Goal: Task Accomplishment & Management: Use online tool/utility

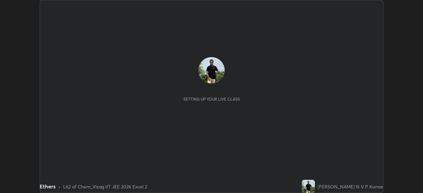
scroll to position [193, 422]
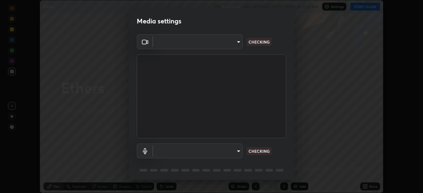
type input "fab681ba750bf75f06921e7f17ca069de0a3581fc79c581edb37af7783f8bcbb"
type input "34d041a7a13abf7411112e438eeba22a3237b589322c951489ae947f9fbe74f8"
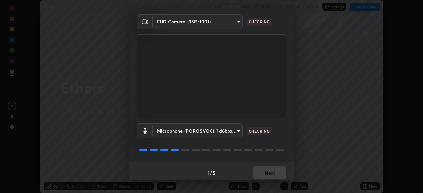
scroll to position [23, 0]
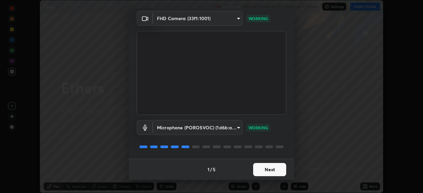
click at [277, 171] on button "Next" at bounding box center [269, 169] width 33 height 13
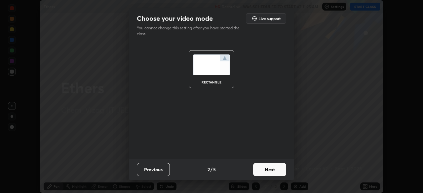
click at [279, 168] on button "Next" at bounding box center [269, 169] width 33 height 13
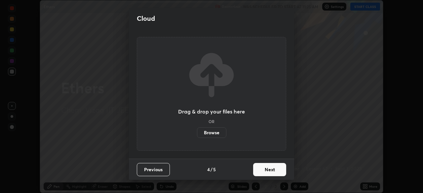
click at [278, 170] on button "Next" at bounding box center [269, 169] width 33 height 13
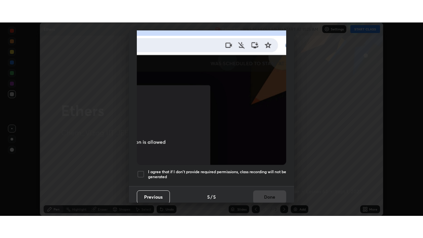
scroll to position [158, 0]
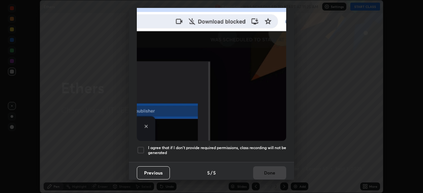
click at [275, 145] on h5 "I agree that if I don't provide required permissions, class recording will not …" at bounding box center [217, 150] width 138 height 10
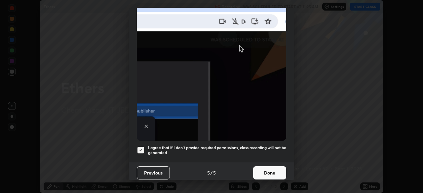
click at [275, 173] on button "Done" at bounding box center [269, 172] width 33 height 13
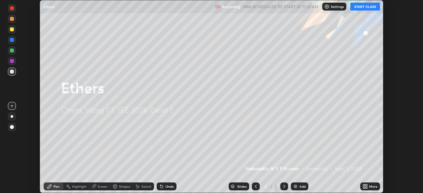
click at [360, 8] on button "START CLASS" at bounding box center [365, 7] width 30 height 8
click at [367, 187] on div "More" at bounding box center [370, 187] width 20 height 8
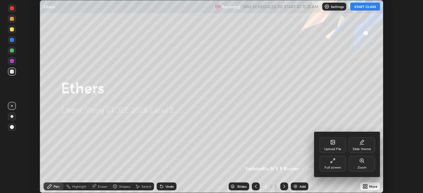
click at [330, 161] on icon at bounding box center [332, 160] width 5 height 5
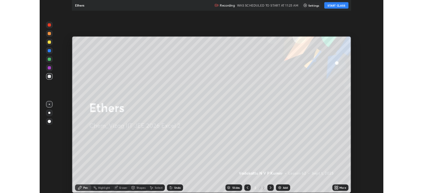
scroll to position [238, 423]
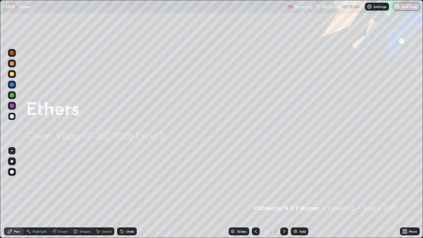
click at [298, 193] on div "Add" at bounding box center [298, 231] width 17 height 8
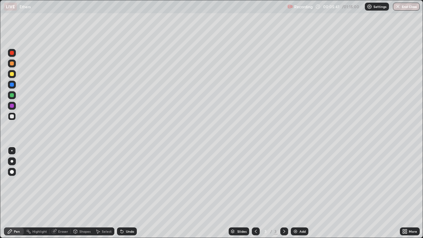
click at [107, 193] on div "Select" at bounding box center [107, 230] width 10 height 3
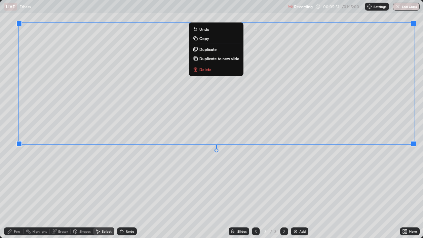
click at [347, 193] on div "0 ° Undo Copy Duplicate Duplicate to new slide Delete" at bounding box center [211, 118] width 422 height 237
click at [210, 71] on p "Delete" at bounding box center [205, 69] width 12 height 5
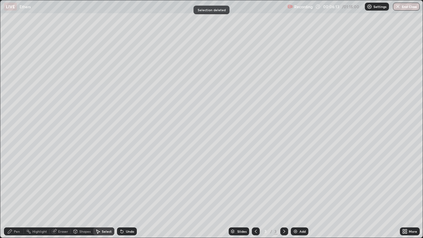
click at [15, 193] on div "Pen" at bounding box center [14, 231] width 20 height 8
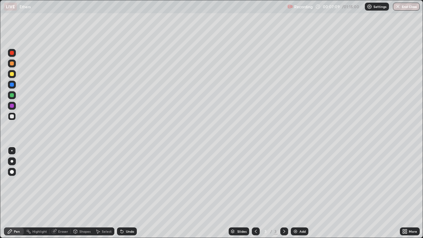
click at [16, 75] on div at bounding box center [12, 74] width 8 height 8
click at [13, 118] on div at bounding box center [12, 116] width 4 height 4
click at [68, 193] on div "Eraser" at bounding box center [60, 231] width 21 height 8
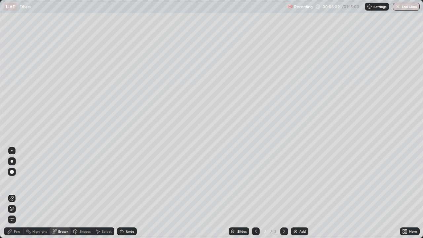
click at [12, 172] on div at bounding box center [12, 172] width 4 height 4
click at [18, 193] on div "Pen" at bounding box center [17, 230] width 6 height 3
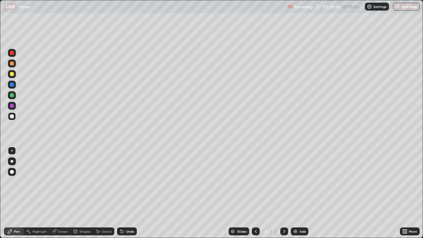
click at [64, 193] on div "Eraser" at bounding box center [63, 230] width 10 height 3
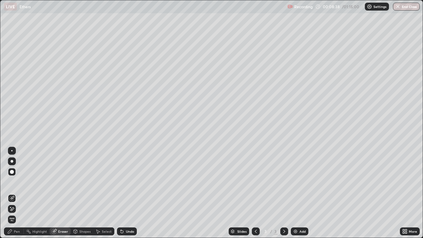
click at [18, 193] on div "Pen" at bounding box center [14, 231] width 20 height 8
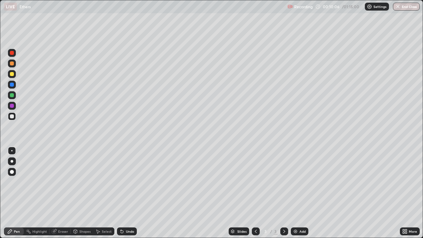
click at [109, 193] on div "Select" at bounding box center [107, 230] width 10 height 3
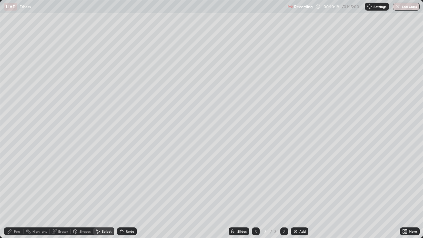
click at [88, 193] on div "Shapes" at bounding box center [84, 230] width 11 height 3
click at [100, 193] on icon at bounding box center [97, 230] width 5 height 5
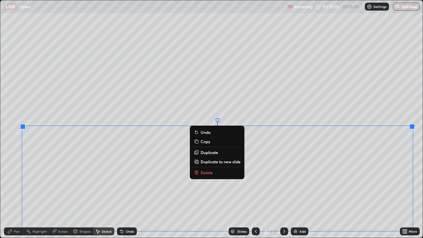
click at [207, 173] on p "Delete" at bounding box center [206, 172] width 12 height 5
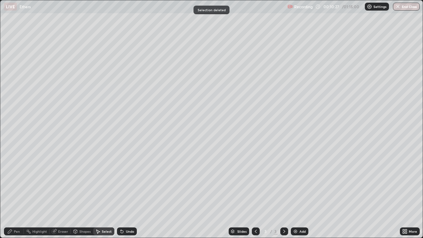
click at [62, 193] on div "Eraser" at bounding box center [63, 230] width 10 height 3
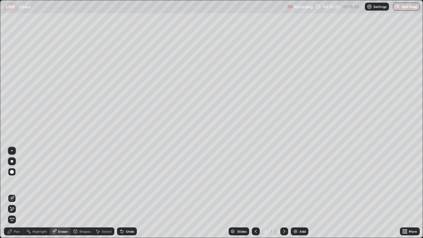
click at [16, 193] on div "Pen" at bounding box center [17, 230] width 6 height 3
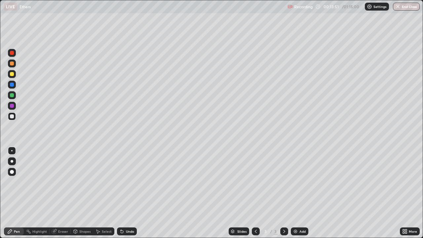
click at [106, 193] on div "Select" at bounding box center [107, 230] width 10 height 3
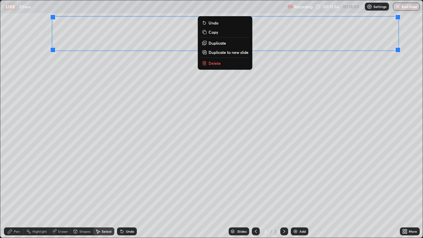
click at [218, 64] on p "Delete" at bounding box center [214, 62] width 12 height 5
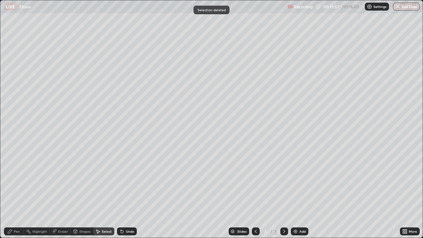
click at [20, 193] on div "Pen" at bounding box center [14, 231] width 20 height 8
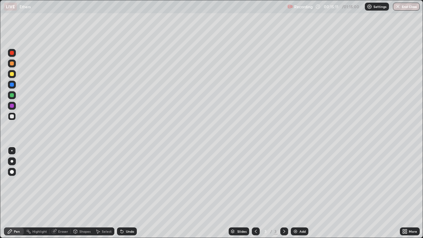
click at [106, 193] on div "Select" at bounding box center [107, 230] width 10 height 3
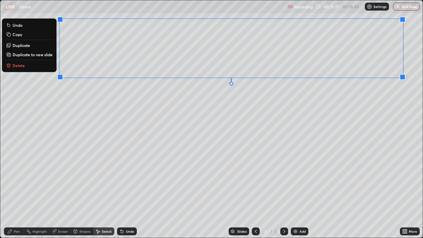
click at [26, 66] on button "Delete" at bounding box center [29, 65] width 49 height 8
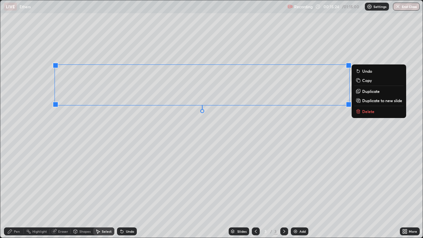
click at [364, 113] on p "Delete" at bounding box center [368, 111] width 12 height 5
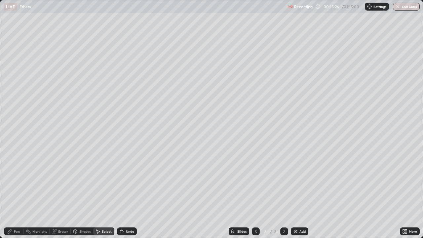
click at [19, 193] on div "Pen" at bounding box center [17, 230] width 6 height 3
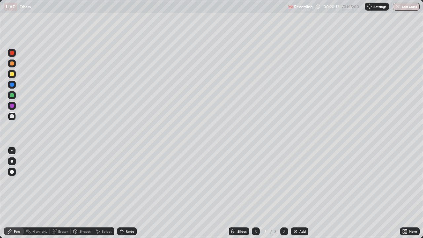
click at [109, 193] on div "Select" at bounding box center [103, 231] width 21 height 8
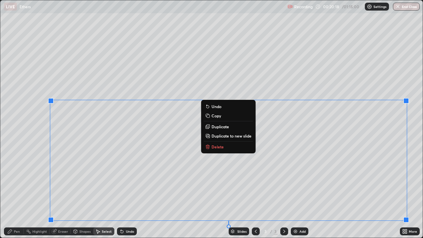
click at [220, 148] on p "Delete" at bounding box center [217, 146] width 12 height 5
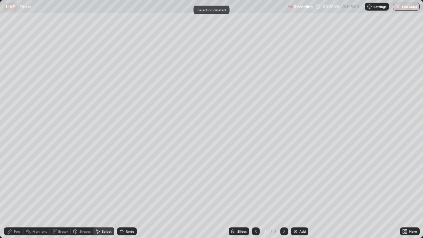
click at [21, 193] on div "Pen" at bounding box center [14, 231] width 20 height 8
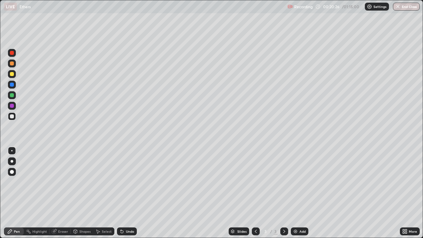
click at [66, 193] on div "Eraser" at bounding box center [63, 230] width 10 height 3
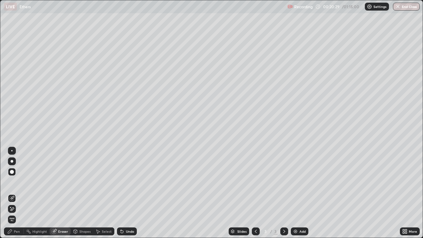
click at [17, 193] on div "Pen" at bounding box center [17, 230] width 6 height 3
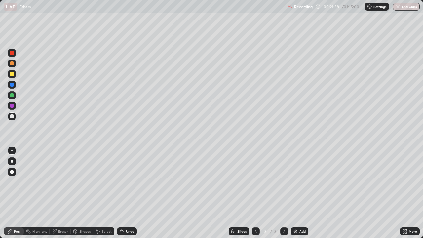
click at [64, 193] on div "Eraser" at bounding box center [63, 230] width 10 height 3
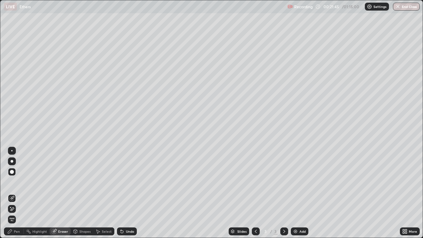
click at [20, 193] on div "Pen" at bounding box center [14, 231] width 20 height 8
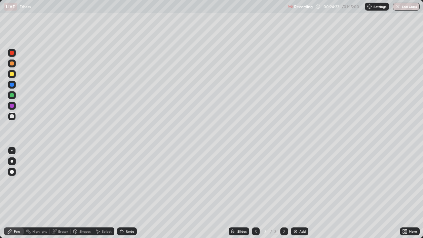
click at [293, 193] on img at bounding box center [294, 230] width 5 height 5
click at [62, 193] on div "Eraser" at bounding box center [63, 230] width 10 height 3
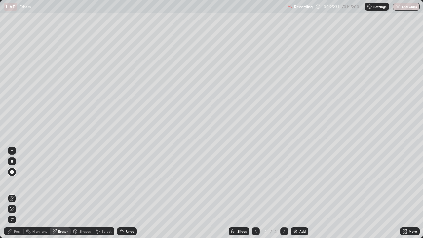
click at [17, 193] on div "Pen" at bounding box center [14, 231] width 20 height 8
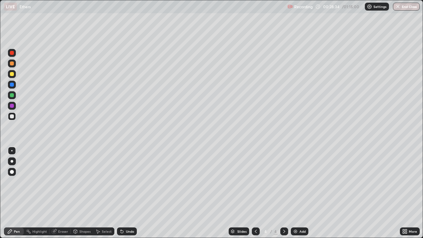
click at [107, 193] on div "Select" at bounding box center [107, 230] width 10 height 3
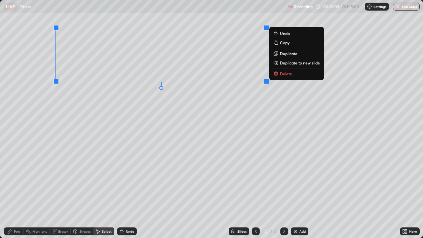
click at [283, 72] on p "Delete" at bounding box center [286, 73] width 12 height 5
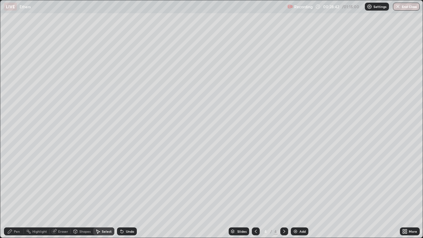
click at [63, 193] on div "Eraser" at bounding box center [63, 230] width 10 height 3
click at [19, 193] on div "Pen" at bounding box center [17, 230] width 6 height 3
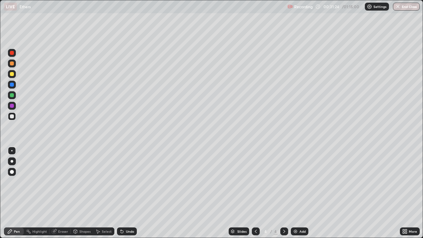
click at [58, 193] on div "Eraser" at bounding box center [63, 230] width 10 height 3
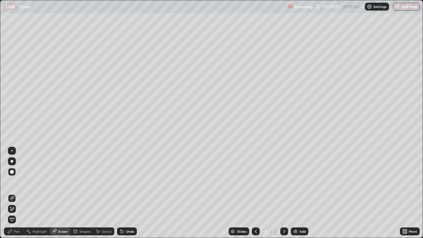
click at [14, 193] on div "Pen" at bounding box center [14, 231] width 20 height 8
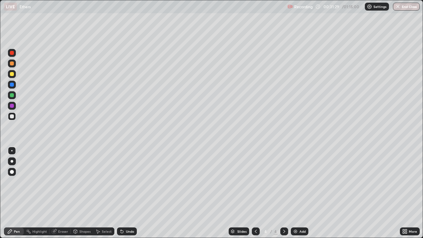
click at [17, 193] on div "Pen" at bounding box center [17, 230] width 6 height 3
click at [67, 193] on div "Eraser" at bounding box center [63, 230] width 10 height 3
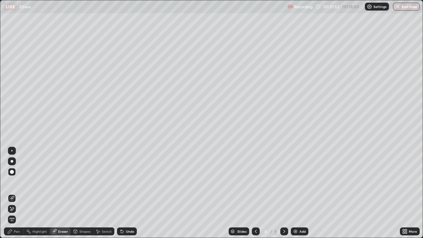
click at [21, 193] on div "Pen" at bounding box center [14, 231] width 20 height 8
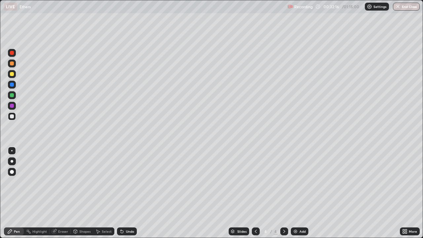
click at [109, 193] on div "Select" at bounding box center [107, 230] width 10 height 3
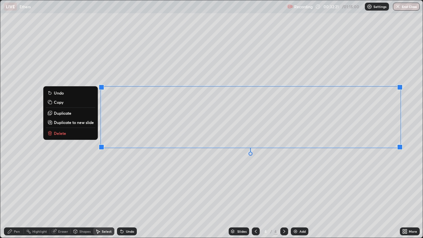
click at [62, 132] on p "Delete" at bounding box center [60, 132] width 12 height 5
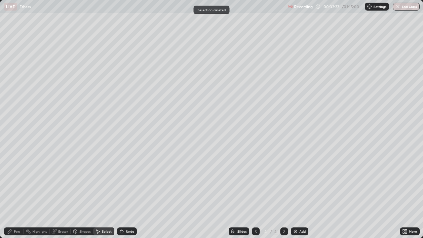
click at [65, 193] on div "Eraser" at bounding box center [63, 230] width 10 height 3
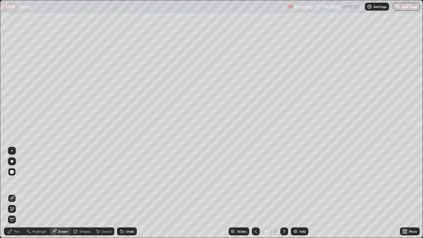
click at [22, 193] on div "Pen" at bounding box center [14, 231] width 20 height 8
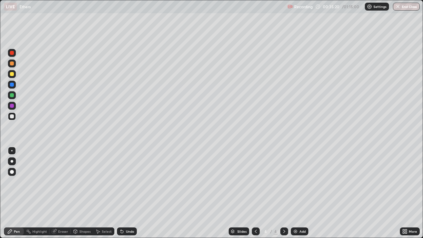
click at [69, 193] on div "Eraser" at bounding box center [60, 231] width 21 height 8
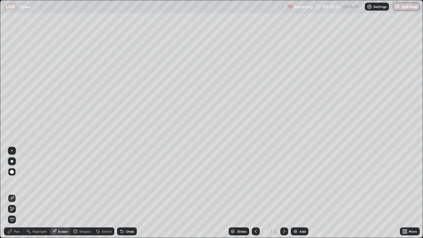
click at [18, 193] on div "Pen" at bounding box center [17, 230] width 6 height 3
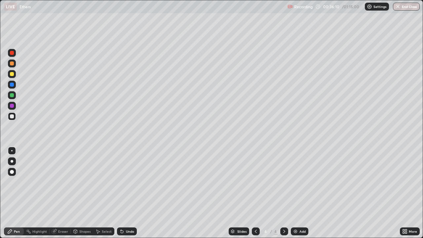
click at [103, 193] on div "Select" at bounding box center [107, 230] width 10 height 3
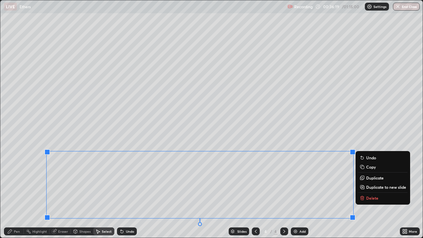
click at [361, 193] on icon at bounding box center [361, 196] width 2 height 1
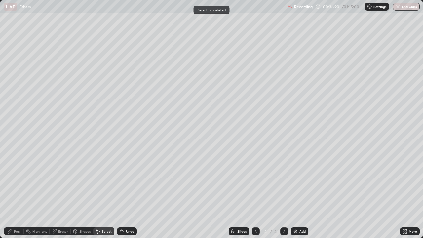
click at [62, 193] on div "Eraser" at bounding box center [63, 230] width 10 height 3
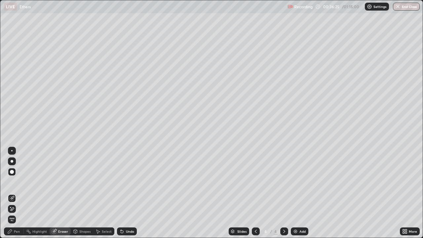
click at [18, 193] on div "Pen" at bounding box center [17, 230] width 6 height 3
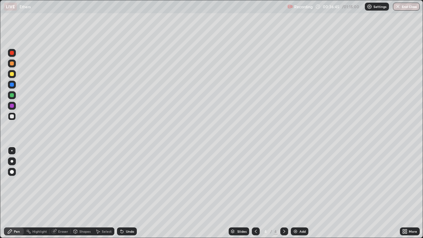
click at [66, 193] on div "Eraser" at bounding box center [63, 230] width 10 height 3
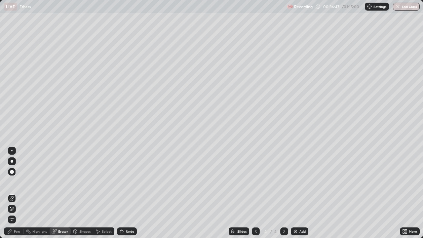
click at [20, 193] on div "Pen" at bounding box center [14, 231] width 20 height 8
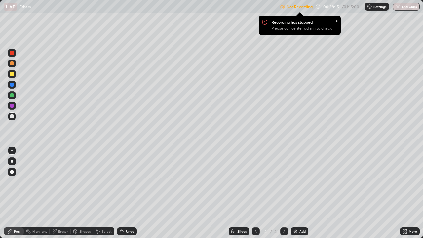
click at [375, 8] on p "Settings" at bounding box center [379, 6] width 13 height 3
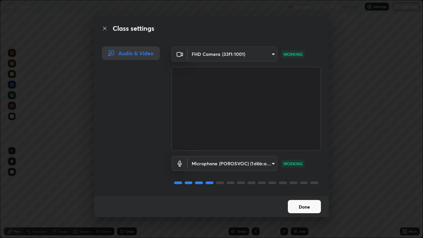
click at [311, 193] on button "Done" at bounding box center [304, 206] width 33 height 13
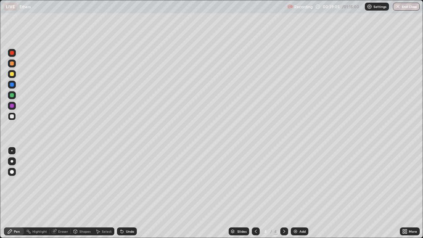
click at [66, 193] on div "Eraser" at bounding box center [63, 230] width 10 height 3
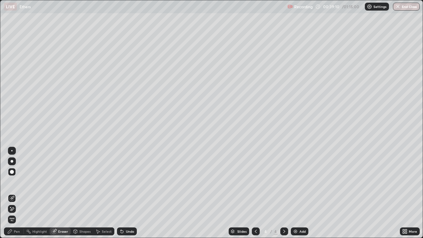
click at [17, 193] on div "Pen" at bounding box center [17, 230] width 6 height 3
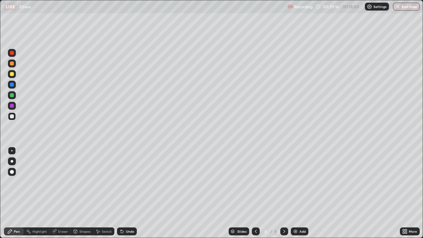
click at [67, 193] on div "Eraser" at bounding box center [63, 230] width 10 height 3
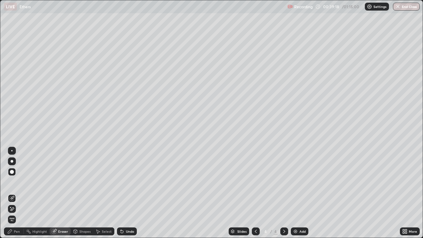
click at [19, 193] on div "Pen" at bounding box center [17, 230] width 6 height 3
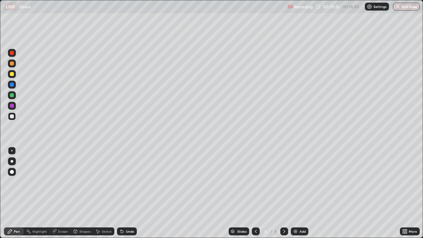
click at [65, 193] on div "Eraser" at bounding box center [63, 230] width 10 height 3
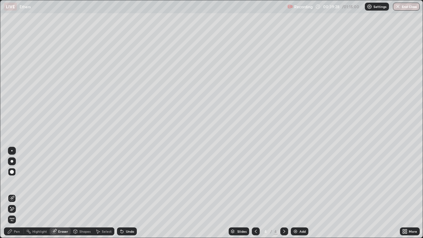
click at [19, 193] on div "Pen" at bounding box center [17, 230] width 6 height 3
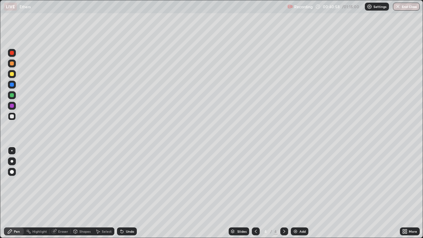
click at [65, 193] on div "Eraser" at bounding box center [63, 230] width 10 height 3
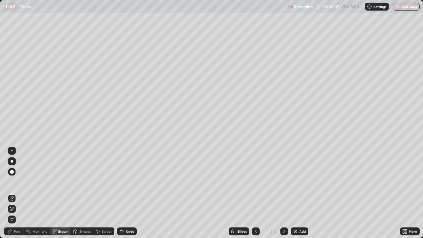
click at [107, 193] on div "Select" at bounding box center [107, 230] width 10 height 3
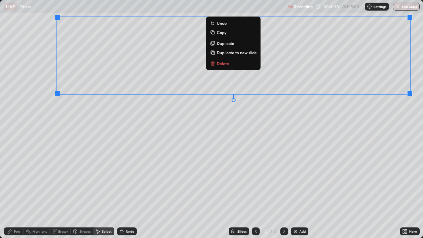
click at [228, 65] on button "Delete" at bounding box center [233, 63] width 49 height 8
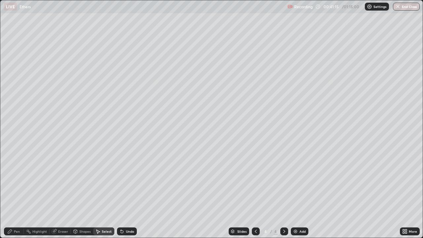
click at [20, 193] on div "Pen" at bounding box center [14, 231] width 20 height 8
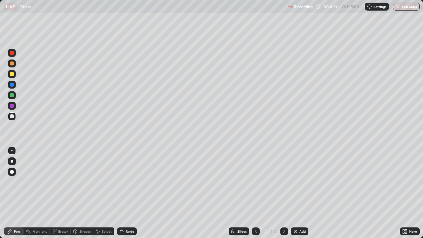
click at [13, 75] on div at bounding box center [12, 74] width 4 height 4
click at [15, 118] on div at bounding box center [12, 116] width 8 height 8
click at [106, 193] on div "Select" at bounding box center [103, 231] width 21 height 8
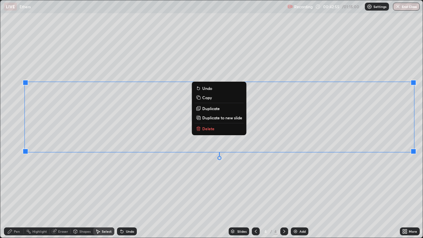
click at [213, 129] on p "Delete" at bounding box center [208, 128] width 12 height 5
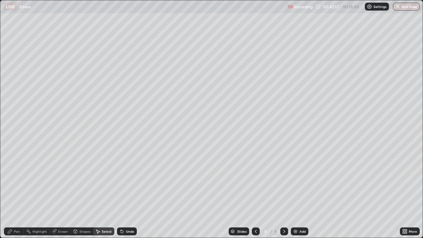
click at [18, 193] on div "Pen" at bounding box center [17, 230] width 6 height 3
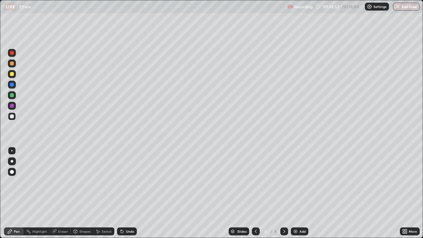
click at [109, 193] on div "Select" at bounding box center [107, 230] width 10 height 3
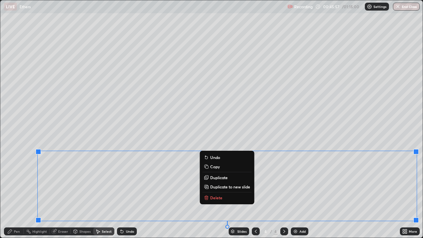
click at [216, 193] on p "Delete" at bounding box center [216, 197] width 12 height 5
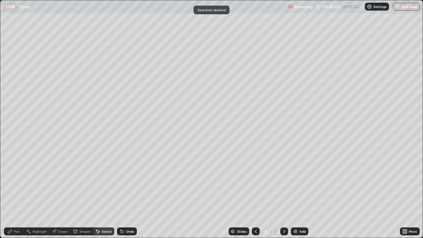
click at [17, 193] on div "Pen" at bounding box center [17, 230] width 6 height 3
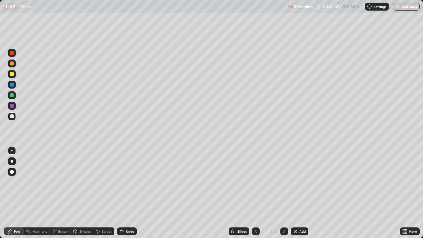
click at [64, 193] on div "Eraser" at bounding box center [63, 230] width 10 height 3
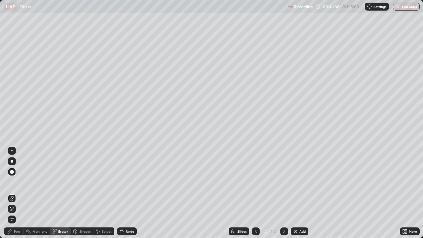
click at [21, 193] on div "Pen" at bounding box center [14, 231] width 20 height 8
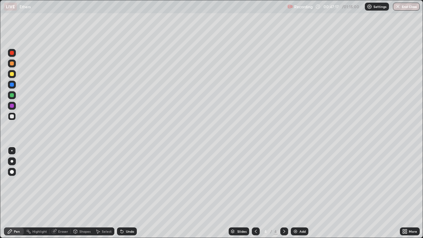
click at [108, 193] on div "Select" at bounding box center [107, 230] width 10 height 3
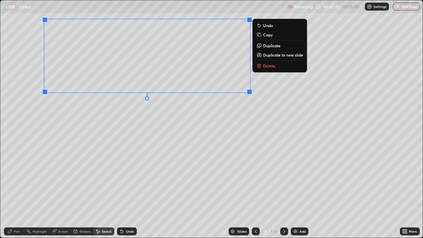
click at [258, 68] on icon at bounding box center [258, 66] width 3 height 3
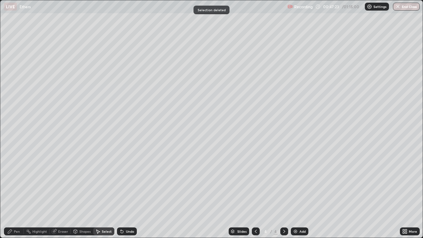
click at [66, 193] on div "Eraser" at bounding box center [63, 230] width 10 height 3
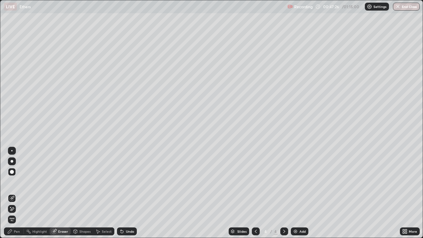
click at [19, 193] on div "Pen" at bounding box center [17, 230] width 6 height 3
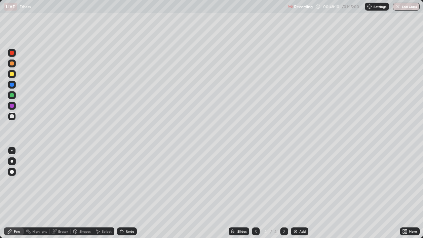
click at [63, 193] on div "Eraser" at bounding box center [63, 230] width 10 height 3
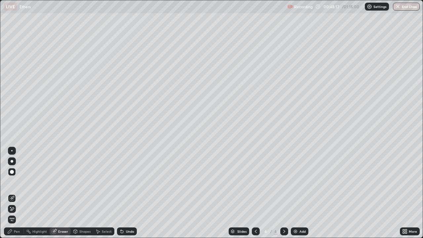
click at [18, 193] on div "Pen" at bounding box center [17, 230] width 6 height 3
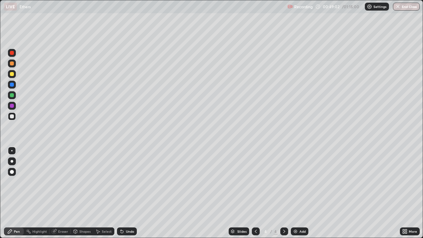
click at [106, 193] on div "Select" at bounding box center [103, 231] width 21 height 8
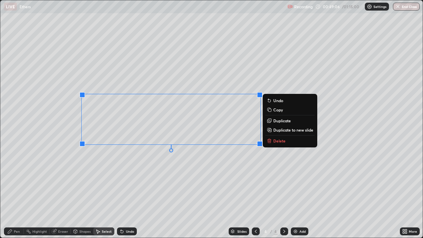
click at [278, 140] on p "Delete" at bounding box center [279, 140] width 12 height 5
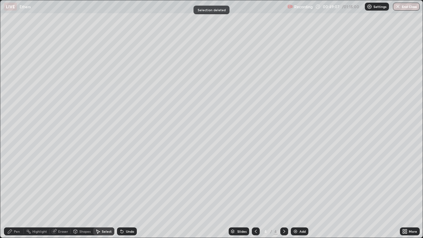
click at [60, 193] on div "Eraser" at bounding box center [63, 230] width 10 height 3
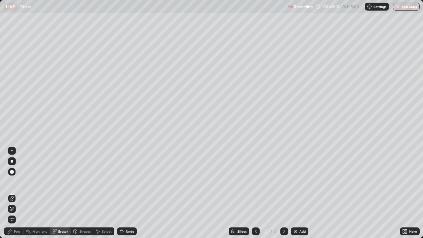
click at [18, 193] on div "Pen" at bounding box center [17, 230] width 6 height 3
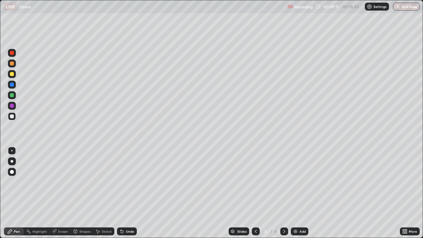
click at [13, 75] on div at bounding box center [12, 74] width 4 height 4
click at [126, 193] on div "Undo" at bounding box center [130, 230] width 8 height 3
click at [107, 193] on div "Select" at bounding box center [103, 231] width 21 height 8
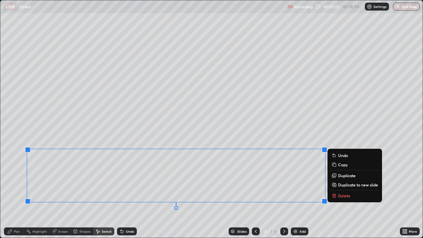
click at [344, 193] on p "Delete" at bounding box center [344, 195] width 12 height 5
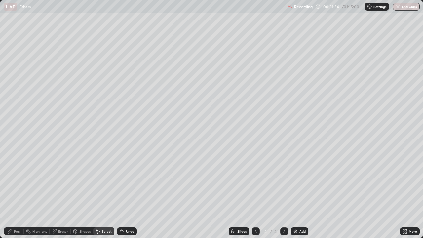
click at [19, 193] on div "Pen" at bounding box center [17, 230] width 6 height 3
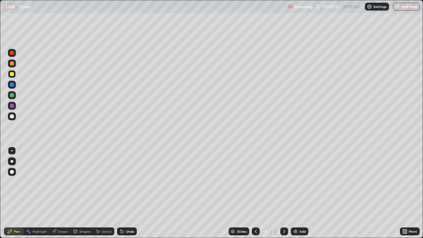
click at [13, 117] on div at bounding box center [12, 116] width 4 height 4
click at [105, 193] on div "Select" at bounding box center [103, 231] width 21 height 8
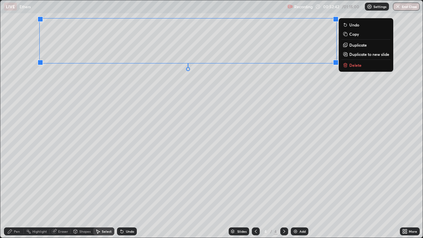
click at [347, 64] on icon at bounding box center [344, 64] width 5 height 5
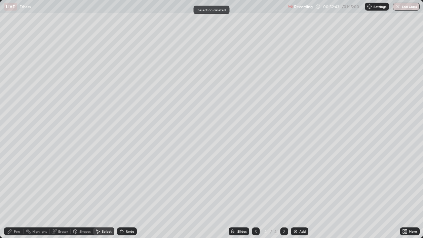
click at [65, 193] on div "Eraser" at bounding box center [63, 230] width 10 height 3
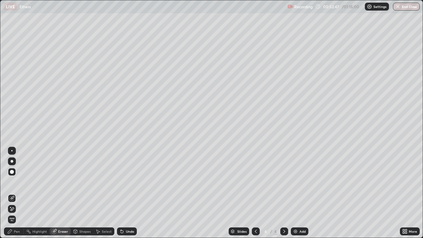
click at [20, 193] on div "Pen" at bounding box center [14, 231] width 20 height 8
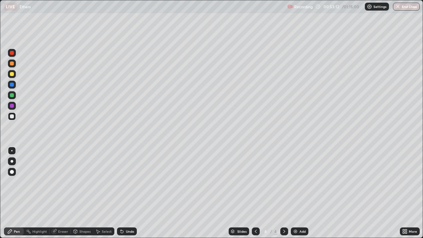
click at [67, 193] on div "Eraser" at bounding box center [60, 231] width 21 height 8
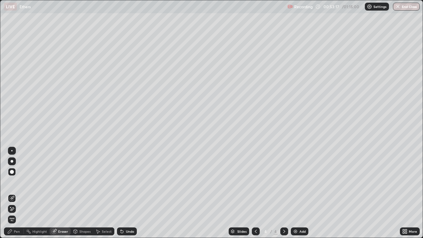
click at [17, 193] on div "Pen" at bounding box center [17, 230] width 6 height 3
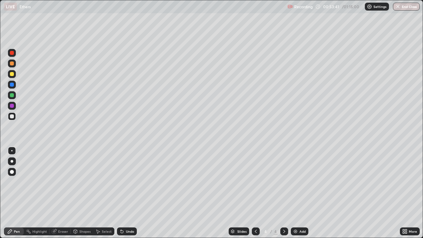
click at [66, 193] on div "Eraser" at bounding box center [63, 230] width 10 height 3
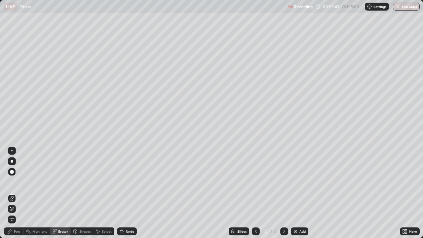
click at [19, 193] on div "Pen" at bounding box center [17, 230] width 6 height 3
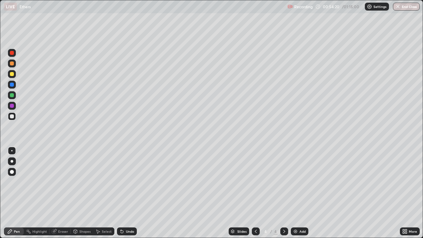
click at [67, 193] on div "Eraser" at bounding box center [63, 230] width 10 height 3
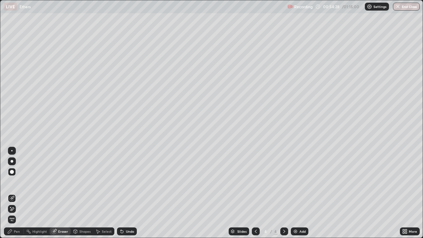
click at [20, 193] on div "Pen" at bounding box center [14, 231] width 20 height 8
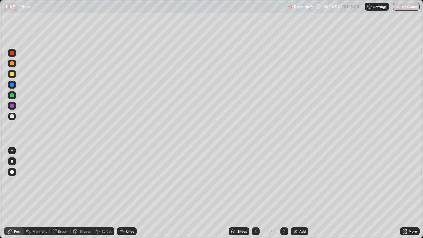
click at [109, 193] on div "Select" at bounding box center [103, 231] width 21 height 8
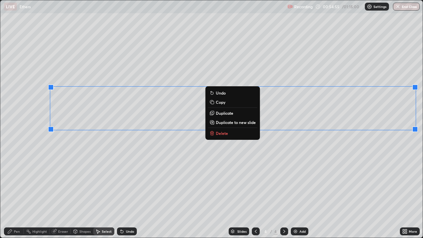
click at [226, 133] on p "Delete" at bounding box center [222, 132] width 12 height 5
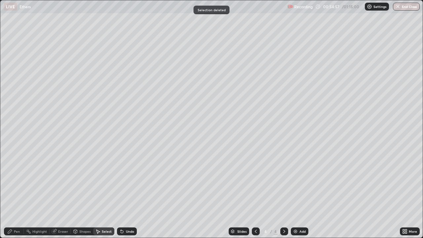
click at [20, 193] on div "Pen" at bounding box center [14, 231] width 20 height 8
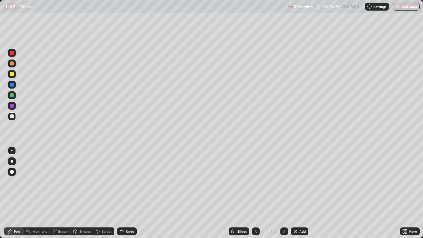
click at [66, 193] on div "Eraser" at bounding box center [60, 231] width 21 height 8
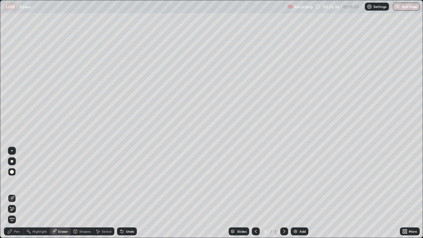
click at [20, 193] on div "Pen" at bounding box center [14, 231] width 20 height 8
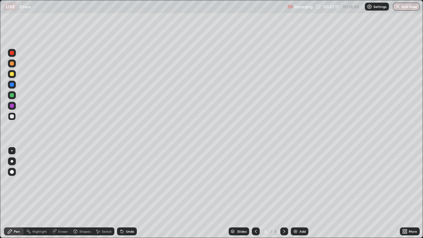
click at [64, 193] on div "Eraser" at bounding box center [63, 230] width 10 height 3
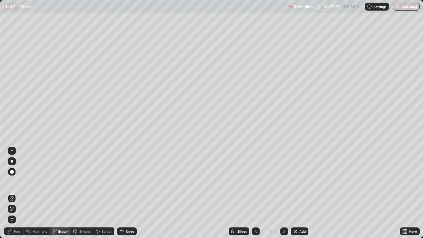
click at [17, 193] on div "Pen" at bounding box center [17, 230] width 6 height 3
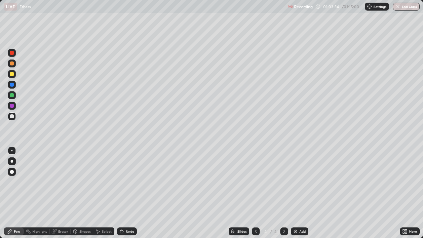
click at [408, 6] on button "End Class" at bounding box center [405, 7] width 27 height 8
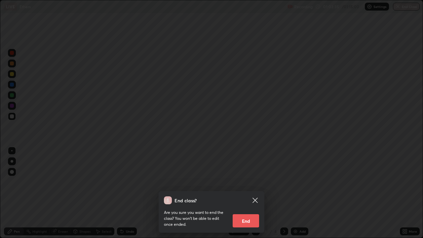
click at [245, 193] on button "End" at bounding box center [245, 220] width 26 height 13
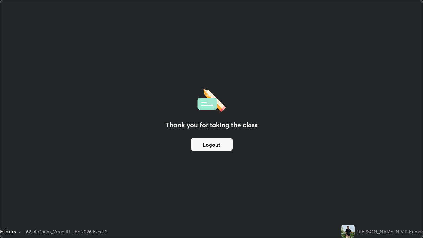
click at [212, 145] on button "Logout" at bounding box center [211, 144] width 42 height 13
click at [211, 144] on button "Logout" at bounding box center [211, 144] width 42 height 13
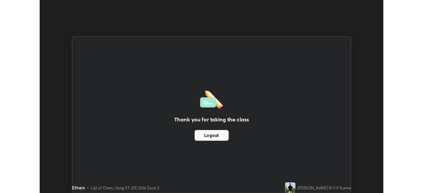
scroll to position [32815, 32586]
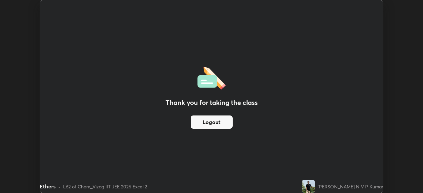
click at [208, 119] on button "Logout" at bounding box center [211, 122] width 42 height 13
click at [211, 122] on button "Logout" at bounding box center [211, 122] width 42 height 13
click at [207, 120] on button "Logout" at bounding box center [211, 122] width 42 height 13
click at [214, 123] on button "Logout" at bounding box center [211, 122] width 42 height 13
